Goal: Find specific page/section: Find specific page/section

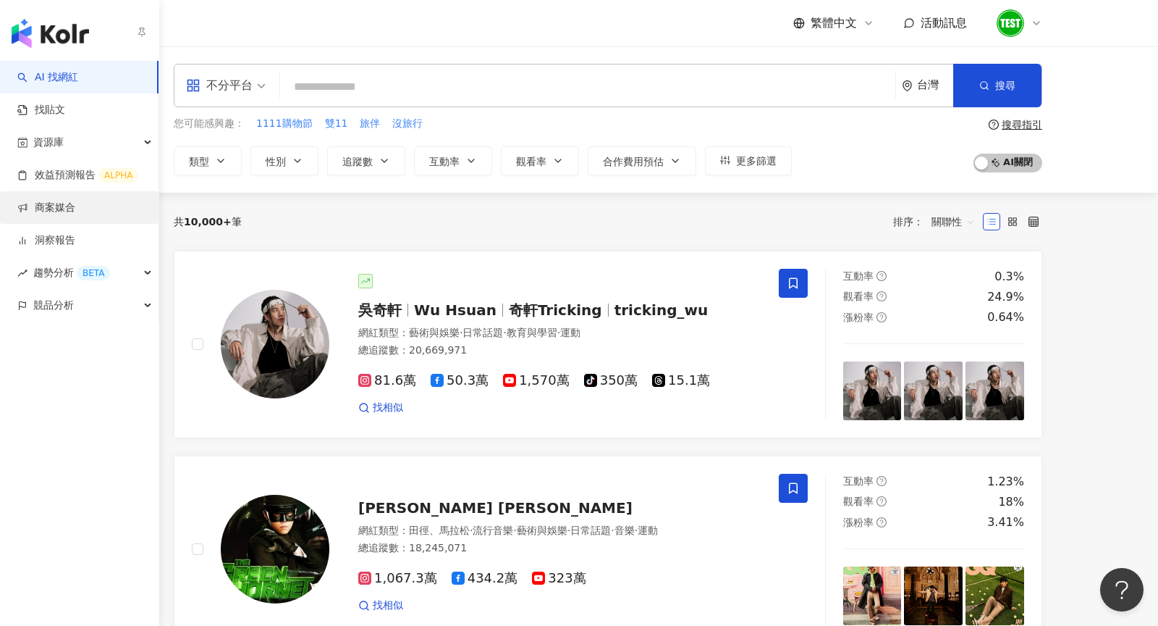
click at [75, 204] on link "商案媒合" at bounding box center [46, 208] width 58 height 14
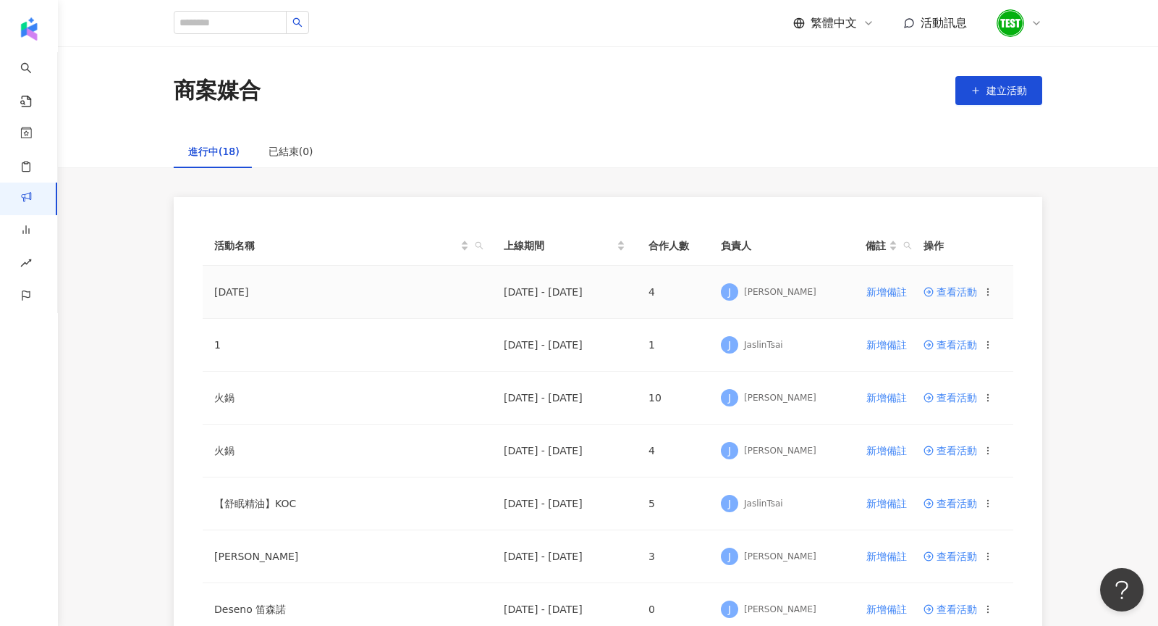
click at [951, 294] on span "查看活動" at bounding box center [951, 292] width 54 height 10
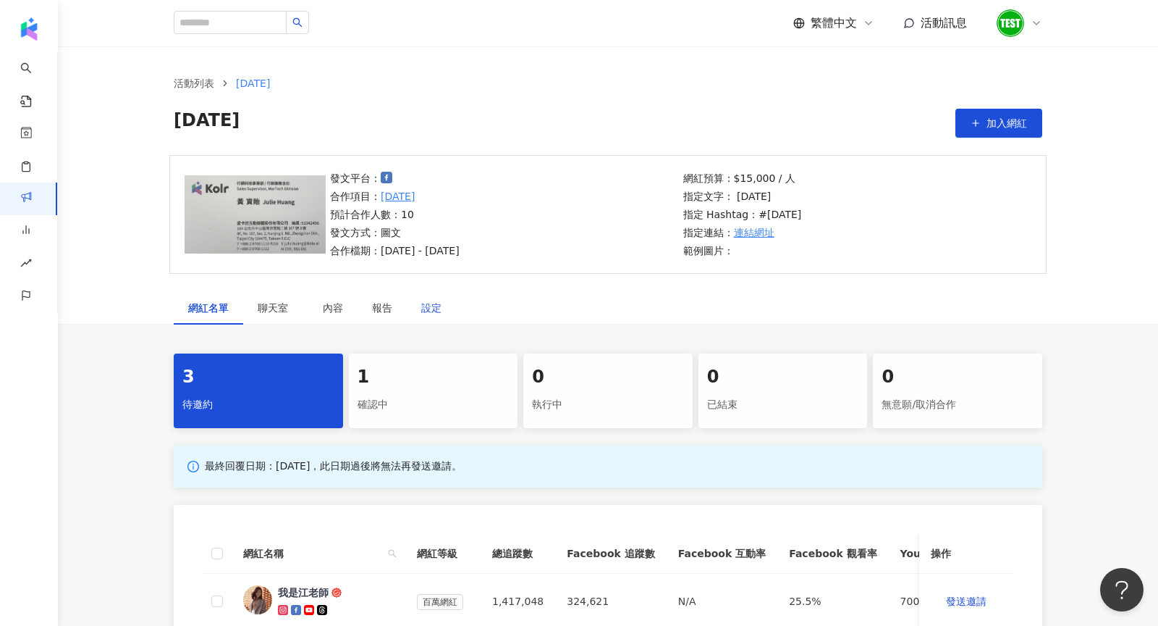
click at [437, 311] on div "設定" at bounding box center [431, 308] width 20 height 16
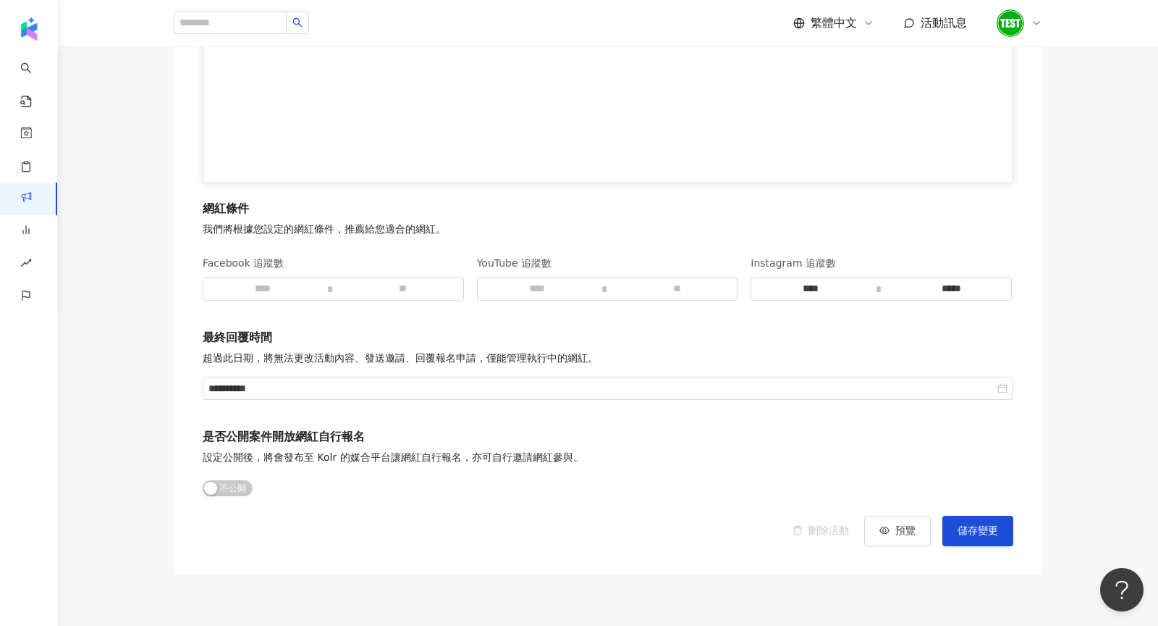
scroll to position [1871, 0]
